Goal: Navigation & Orientation: Understand site structure

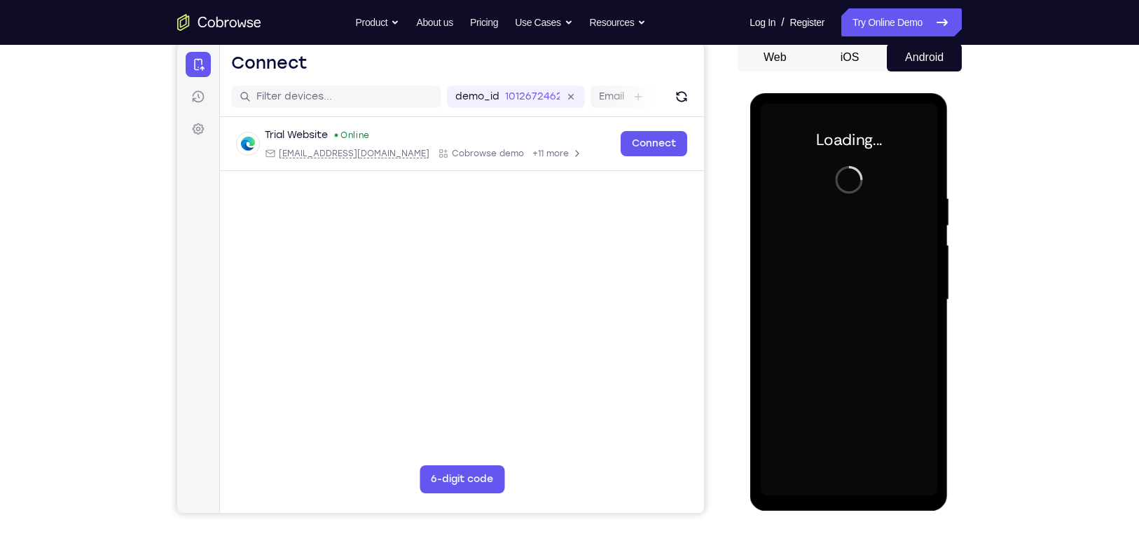
scroll to position [177, 0]
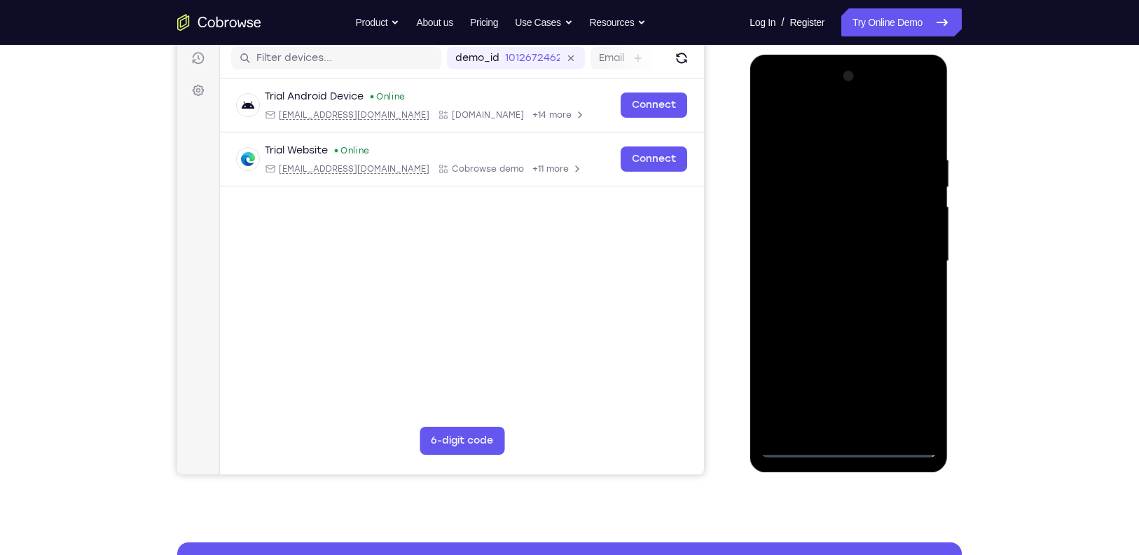
click at [802, 443] on div at bounding box center [848, 261] width 176 height 392
click at [912, 397] on div at bounding box center [848, 261] width 176 height 392
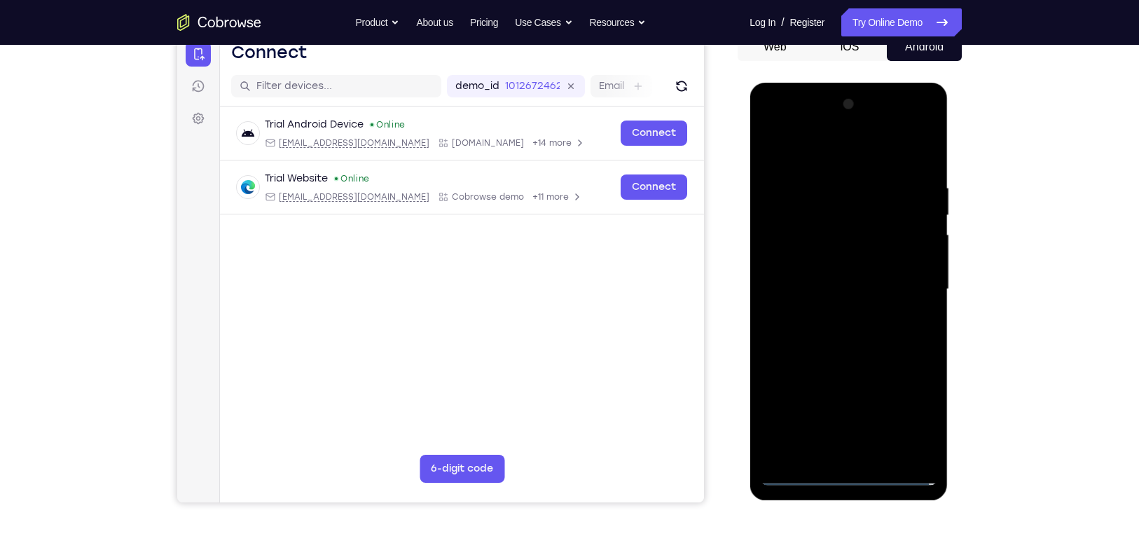
click at [836, 154] on div at bounding box center [848, 289] width 176 height 392
click at [904, 280] on div at bounding box center [848, 289] width 176 height 392
click at [833, 314] on div at bounding box center [848, 289] width 176 height 392
click at [819, 279] on div at bounding box center [848, 289] width 176 height 392
click at [810, 257] on div at bounding box center [848, 289] width 176 height 392
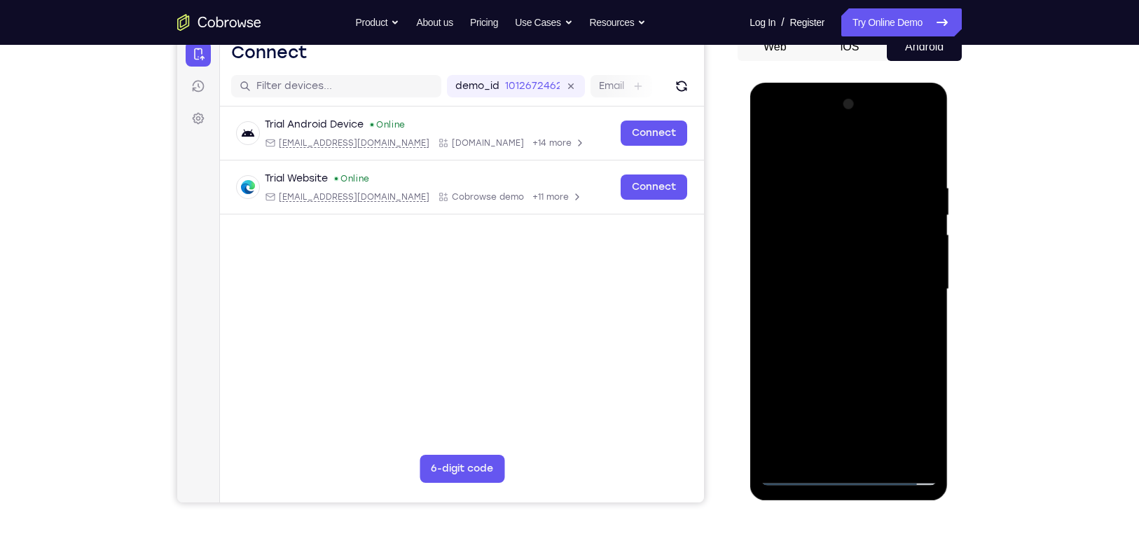
click at [808, 258] on div at bounding box center [848, 289] width 176 height 392
click at [794, 290] on div at bounding box center [848, 289] width 176 height 392
click at [780, 277] on div at bounding box center [848, 289] width 176 height 392
click at [775, 289] on div at bounding box center [848, 289] width 176 height 392
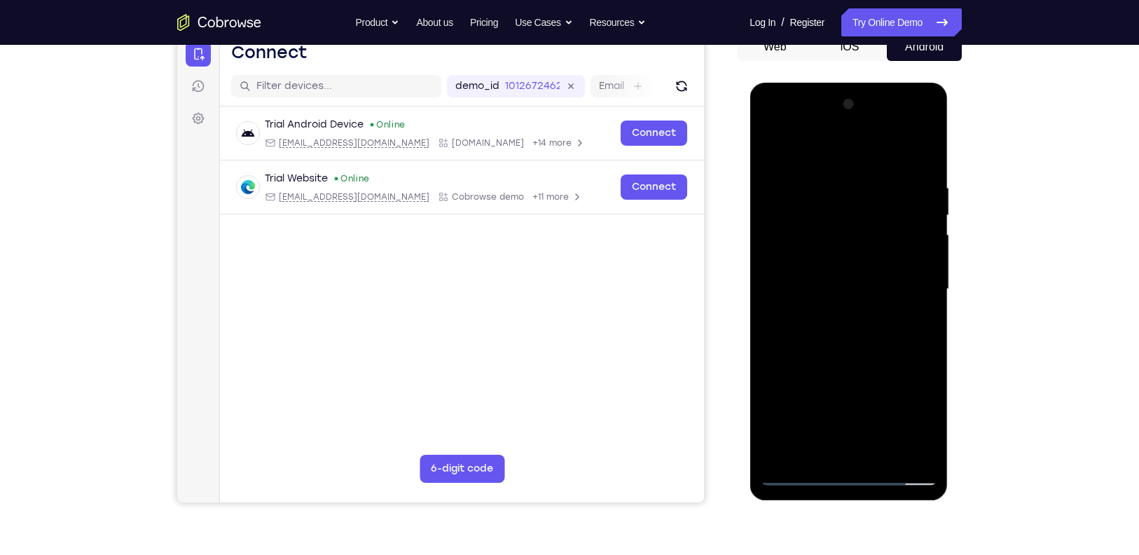
click at [802, 327] on div at bounding box center [848, 289] width 176 height 392
click at [927, 170] on div at bounding box center [848, 289] width 176 height 392
click at [907, 149] on div at bounding box center [848, 289] width 176 height 392
click at [827, 186] on div at bounding box center [848, 289] width 176 height 392
click at [922, 277] on div at bounding box center [848, 289] width 176 height 392
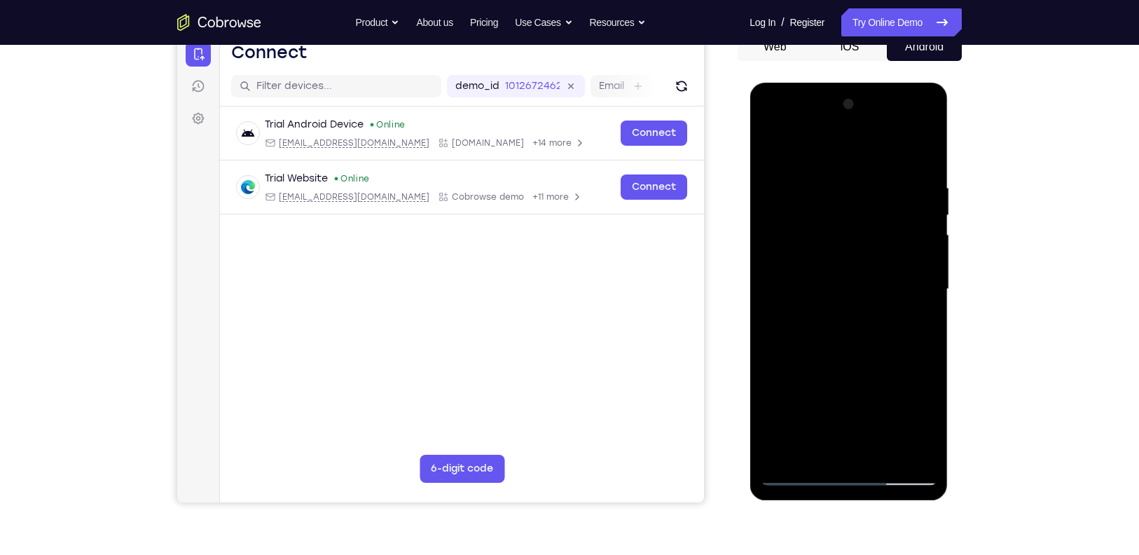
click at [908, 445] on div at bounding box center [848, 289] width 176 height 392
click at [848, 451] on div at bounding box center [848, 289] width 176 height 392
click at [873, 312] on div at bounding box center [848, 289] width 176 height 392
drag, startPoint x: 817, startPoint y: 359, endPoint x: 922, endPoint y: 344, distance: 105.4
click at [922, 344] on div at bounding box center [848, 289] width 176 height 392
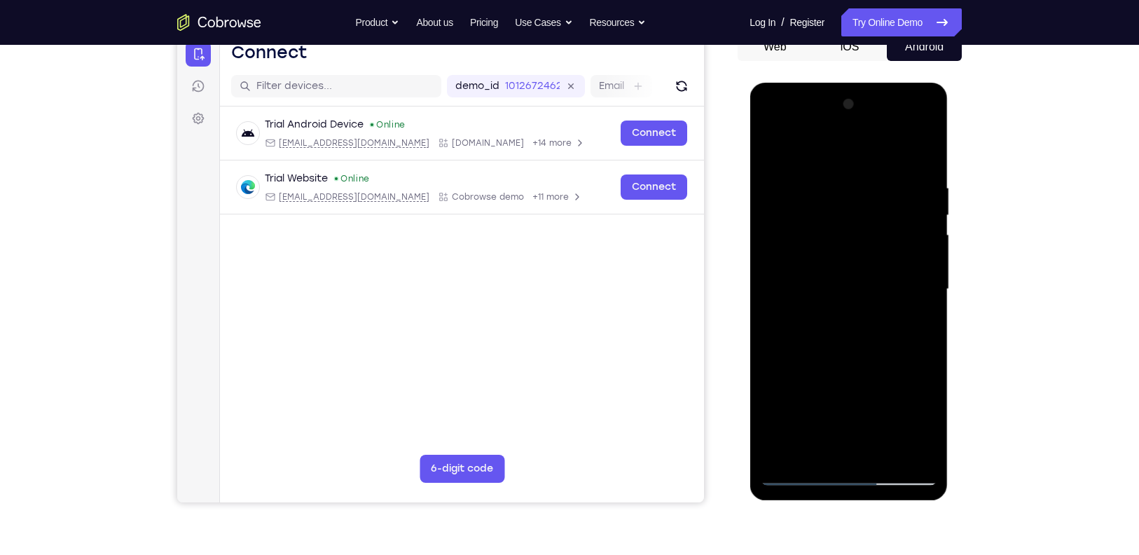
click at [892, 342] on div at bounding box center [848, 289] width 176 height 392
click at [919, 445] on div at bounding box center [848, 289] width 176 height 392
click at [921, 148] on div at bounding box center [848, 289] width 176 height 392
click at [928, 291] on div at bounding box center [848, 289] width 176 height 392
click at [932, 306] on div at bounding box center [848, 289] width 176 height 392
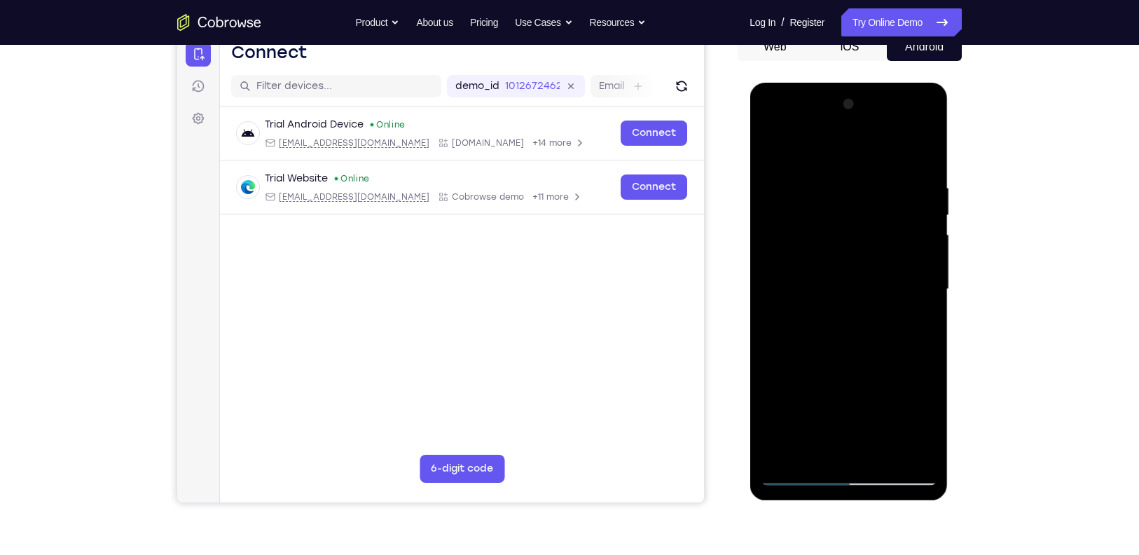
click at [932, 306] on div at bounding box center [848, 289] width 176 height 392
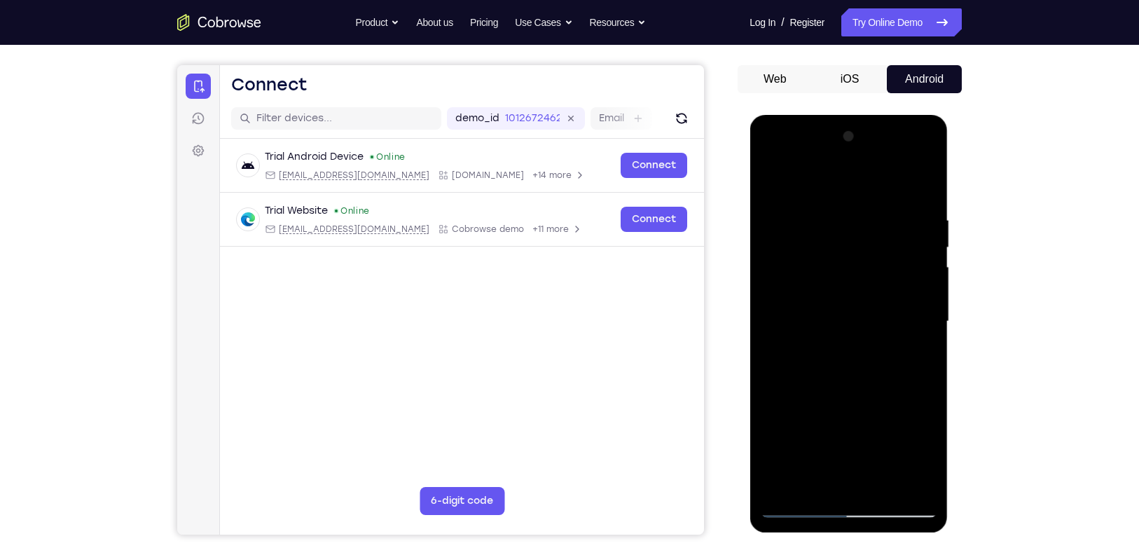
scroll to position [178, 0]
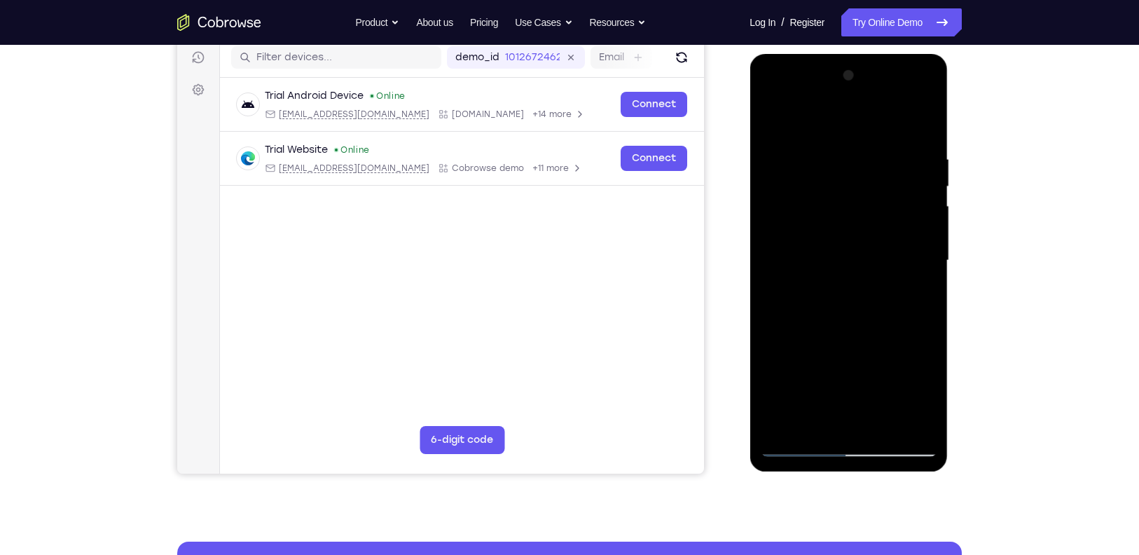
click at [818, 426] on div at bounding box center [848, 260] width 176 height 392
click at [805, 116] on div at bounding box center [848, 260] width 176 height 392
drag, startPoint x: 818, startPoint y: 230, endPoint x: 819, endPoint y: 279, distance: 49.0
click at [819, 279] on div at bounding box center [848, 260] width 176 height 392
click at [835, 148] on div at bounding box center [848, 260] width 176 height 392
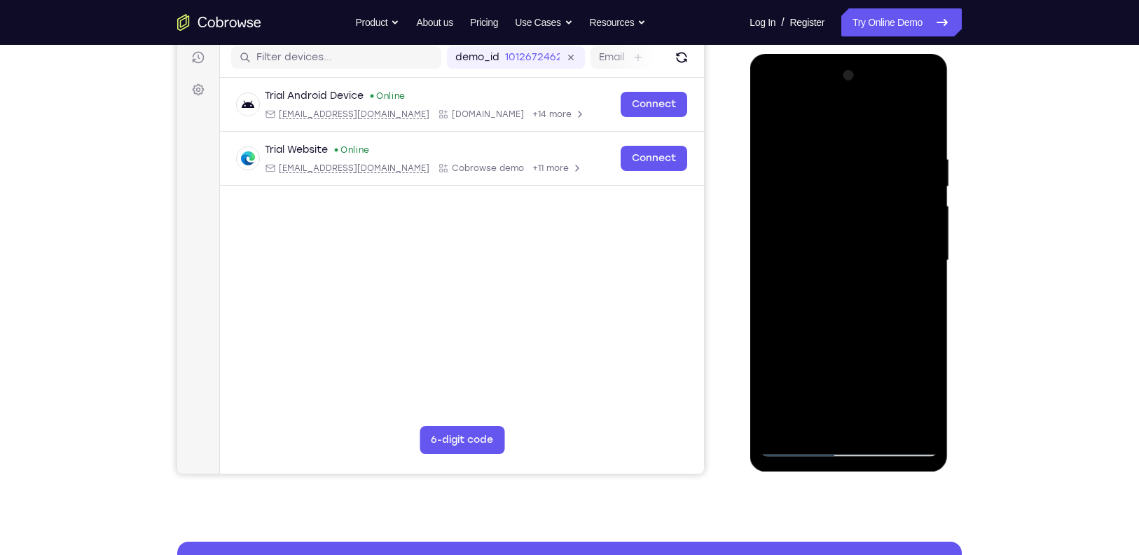
click at [773, 120] on div at bounding box center [848, 260] width 176 height 392
click at [811, 173] on div at bounding box center [848, 260] width 176 height 392
click at [780, 125] on div at bounding box center [848, 260] width 176 height 392
click at [781, 300] on div at bounding box center [848, 260] width 176 height 392
click at [797, 448] on div at bounding box center [848, 260] width 176 height 392
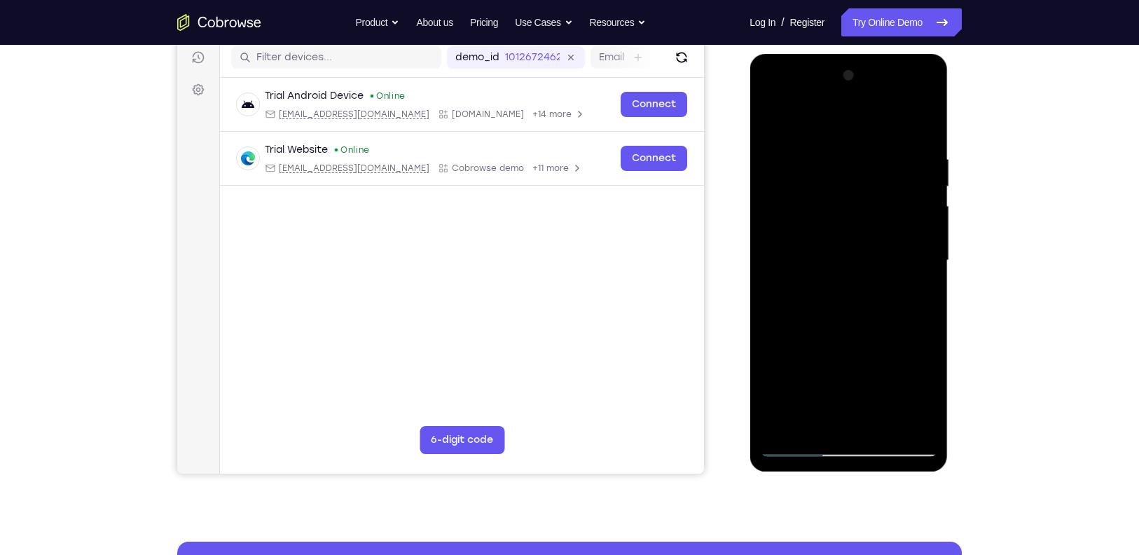
click at [797, 448] on div at bounding box center [848, 260] width 176 height 392
click at [881, 424] on div at bounding box center [848, 260] width 176 height 392
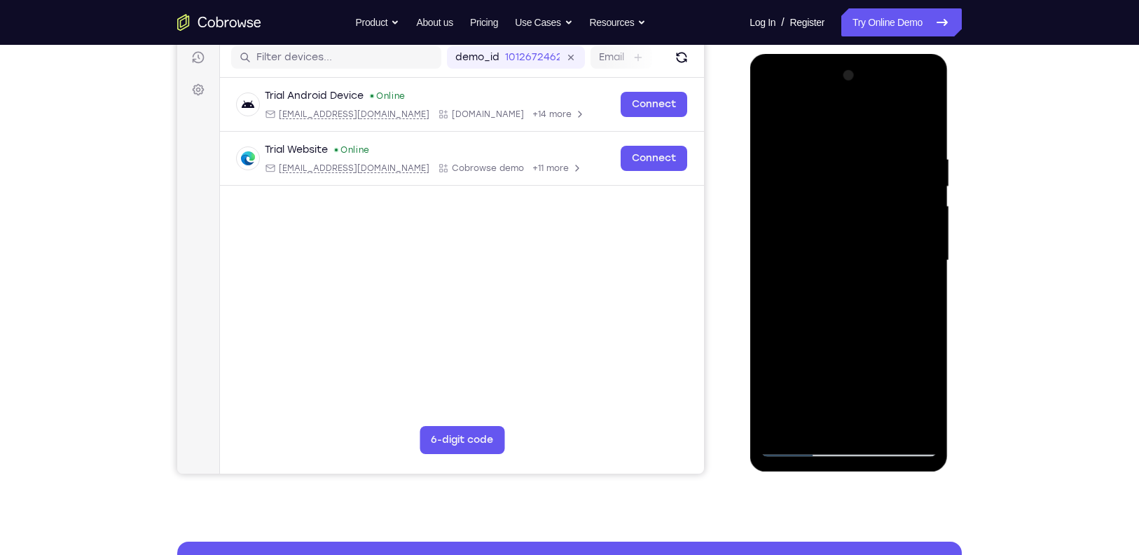
click at [847, 338] on div at bounding box center [848, 260] width 176 height 392
click at [799, 443] on div at bounding box center [848, 260] width 176 height 392
click at [912, 152] on div at bounding box center [848, 260] width 176 height 392
click at [915, 270] on div at bounding box center [848, 260] width 176 height 392
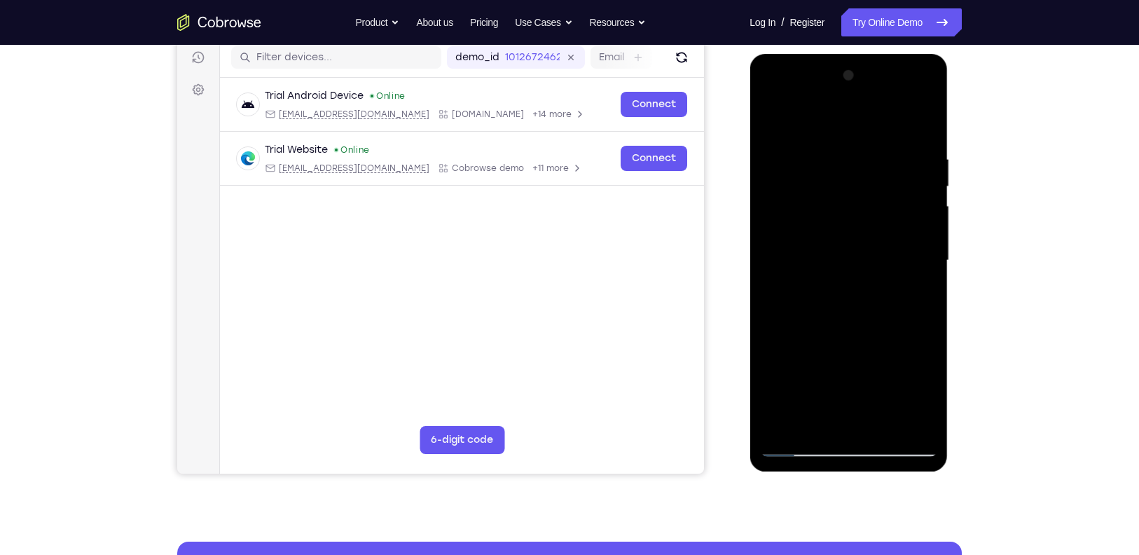
click at [915, 270] on div at bounding box center [848, 260] width 176 height 392
click at [924, 334] on div at bounding box center [848, 260] width 176 height 392
click at [920, 123] on div at bounding box center [848, 260] width 176 height 392
click at [917, 124] on div at bounding box center [848, 260] width 176 height 392
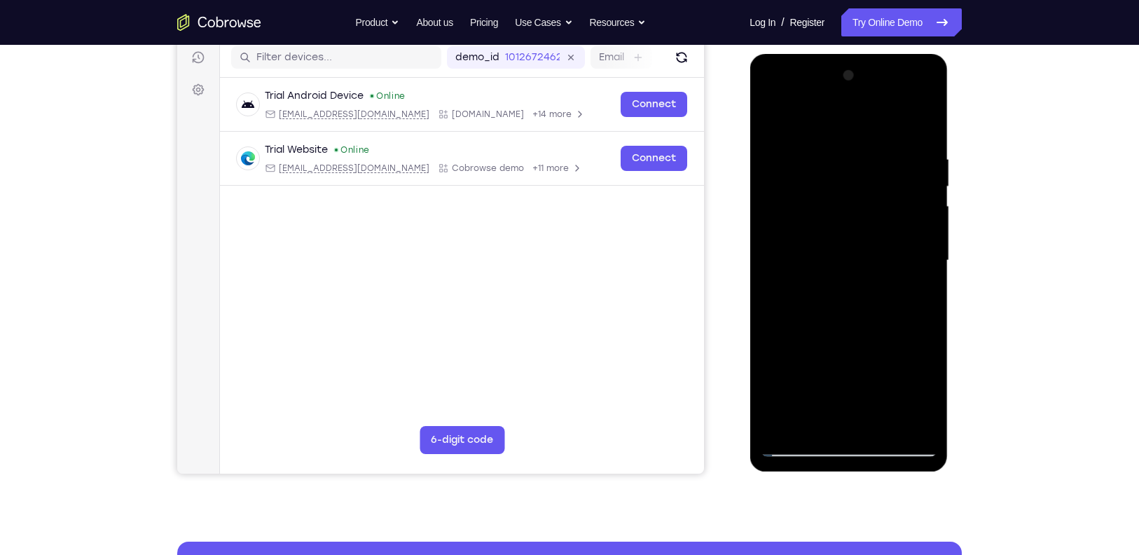
click at [772, 118] on div at bounding box center [848, 260] width 176 height 392
click at [912, 422] on div at bounding box center [848, 260] width 176 height 392
click at [906, 363] on div at bounding box center [848, 260] width 176 height 392
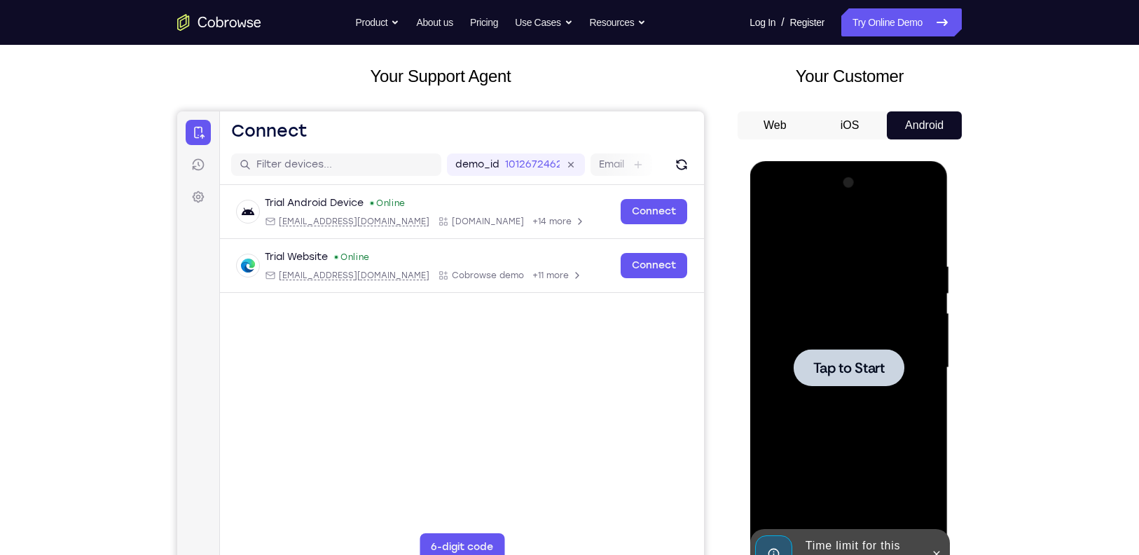
scroll to position [67, 0]
